Goal: Information Seeking & Learning: Learn about a topic

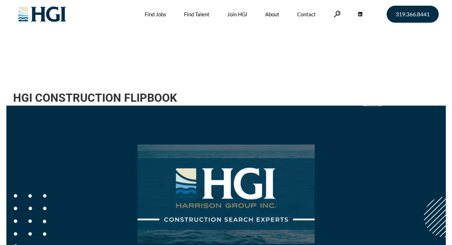
scroll to position [284, 0]
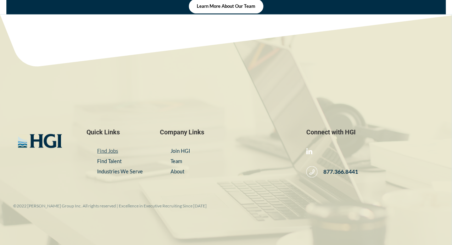
click at [100, 150] on link "Find Jobs" at bounding box center [107, 151] width 21 height 6
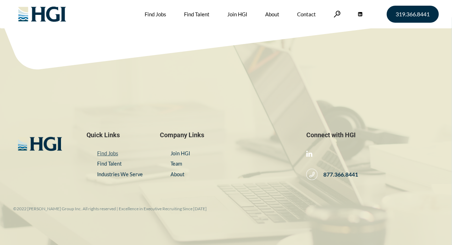
click at [111, 155] on link "Find Jobs" at bounding box center [107, 153] width 21 height 6
click at [154, 13] on link "Find Jobs" at bounding box center [156, 14] width 22 height 28
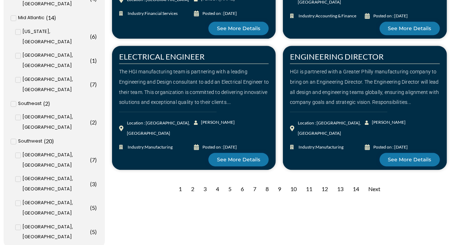
scroll to position [709, 0]
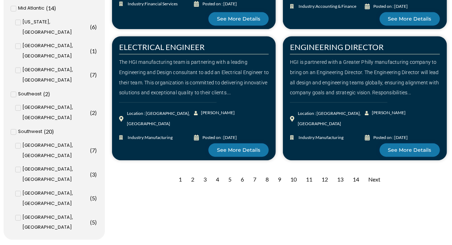
click at [192, 171] on div "2" at bounding box center [193, 179] width 10 height 17
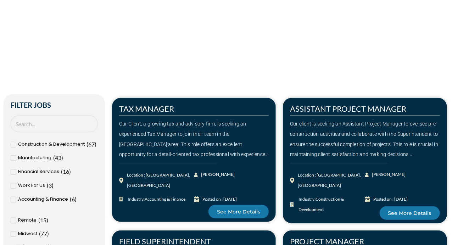
scroll to position [142, 0]
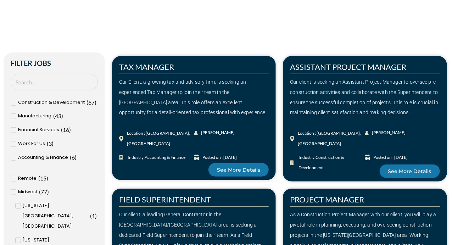
click at [16, 102] on div "Construction & Development ( 67 )" at bounding box center [54, 103] width 87 height 10
click at [0, 0] on input "Construction & Development ( 67 )" at bounding box center [0, 0] width 0 height 0
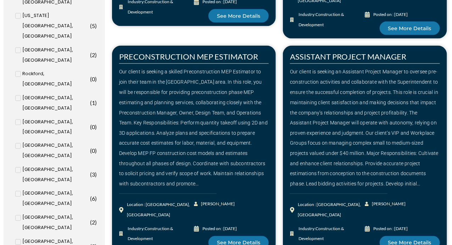
scroll to position [425, 0]
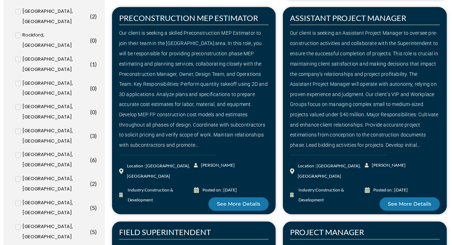
click at [0, 0] on input "[US_STATE], [GEOGRAPHIC_DATA] ( 6 )" at bounding box center [0, 0] width 0 height 0
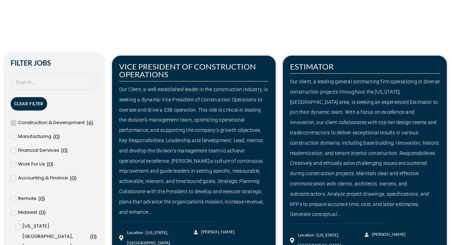
scroll to position [177, 0]
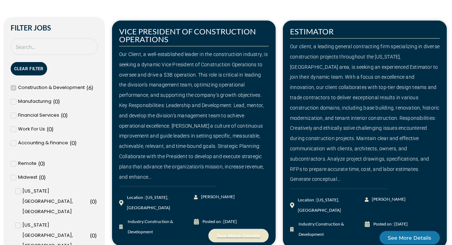
click at [235, 236] on link "See More Details" at bounding box center [238, 235] width 60 height 13
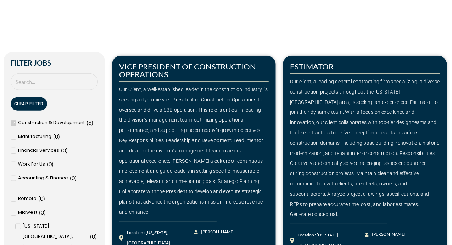
scroll to position [142, 0]
